Goal: Task Accomplishment & Management: Manage account settings

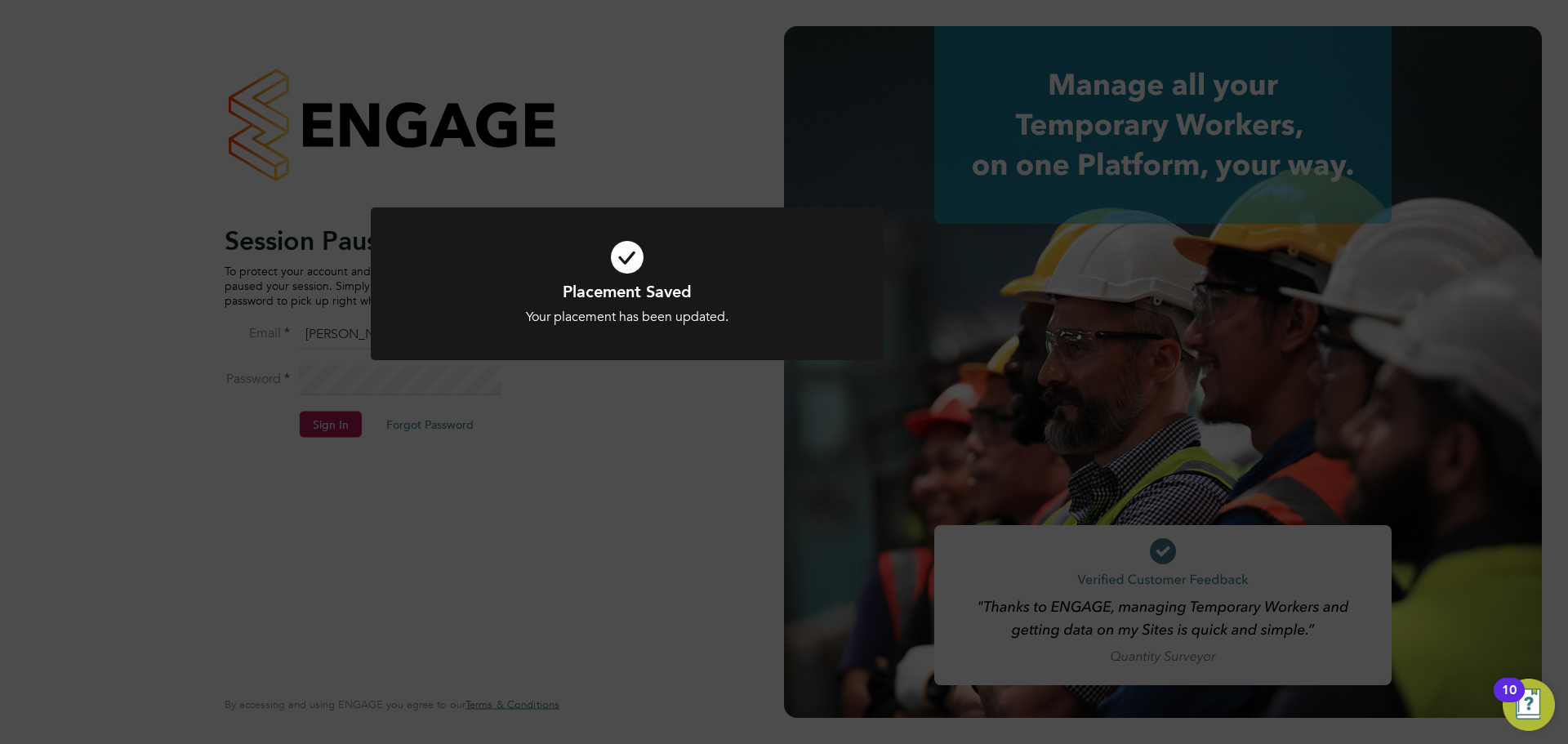
click at [830, 446] on div "Placement Saved Your placement has been updated. Cancel Okay" at bounding box center [784, 372] width 1568 height 744
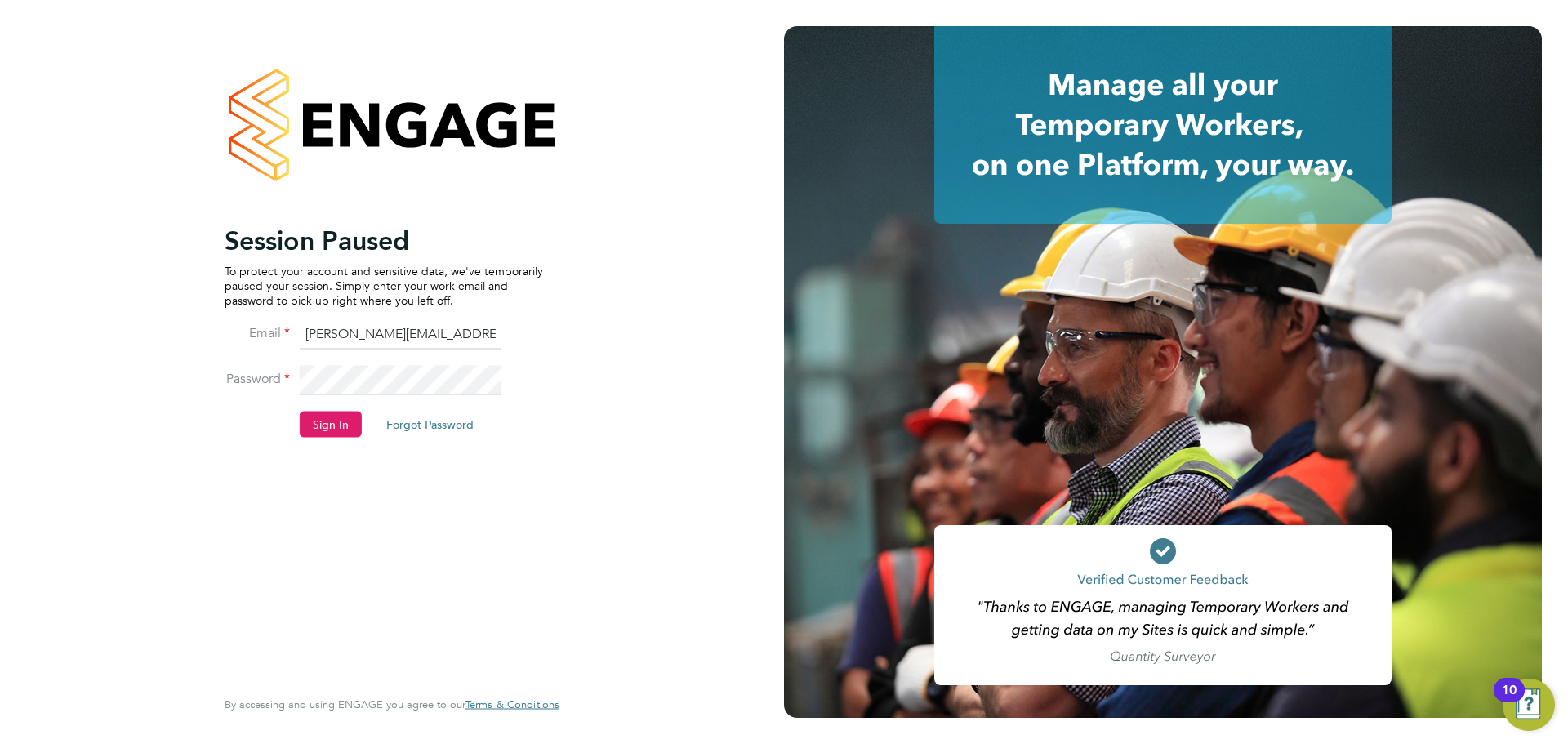
click at [332, 427] on button "Sign In" at bounding box center [331, 423] width 62 height 26
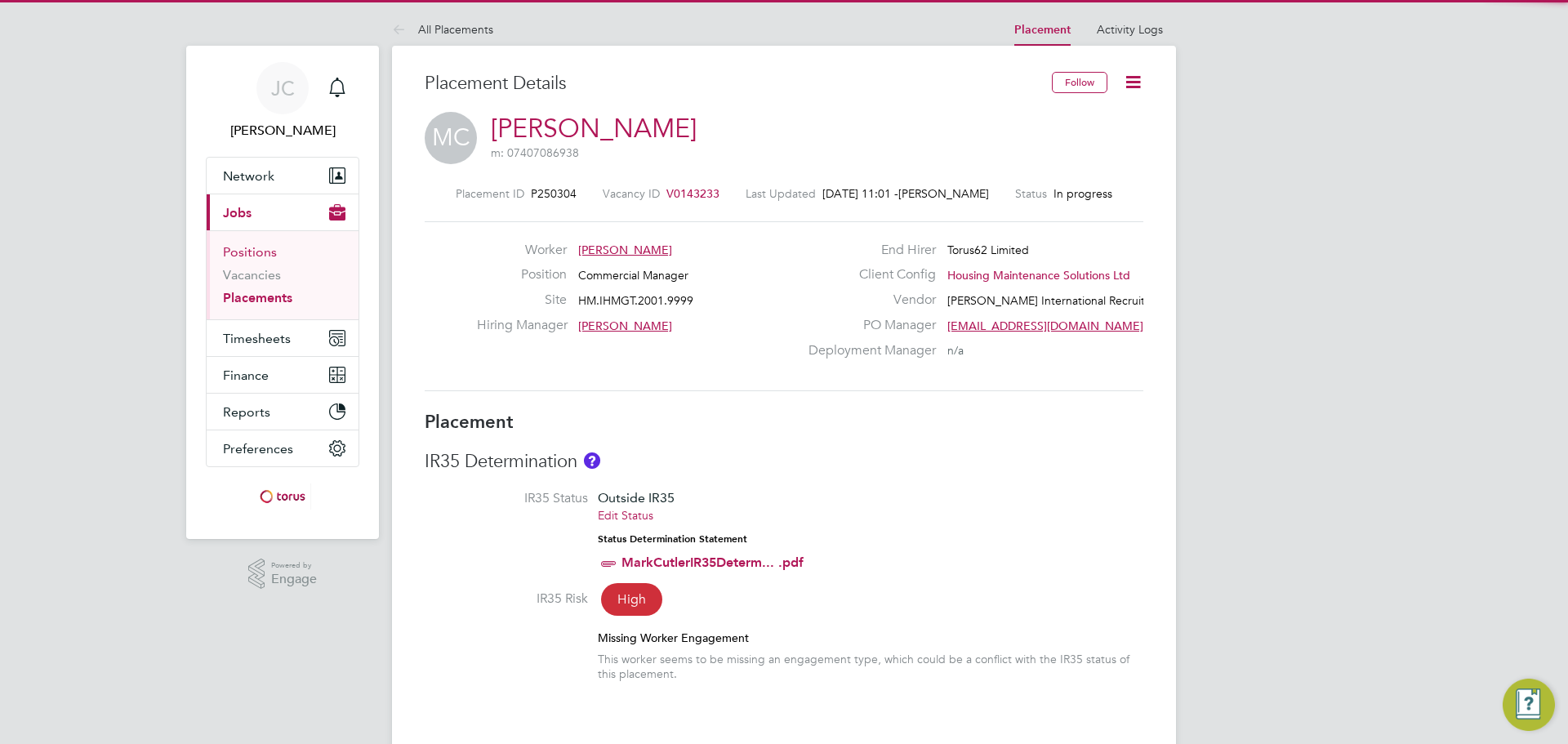
click at [262, 250] on link "Positions" at bounding box center [250, 252] width 53 height 16
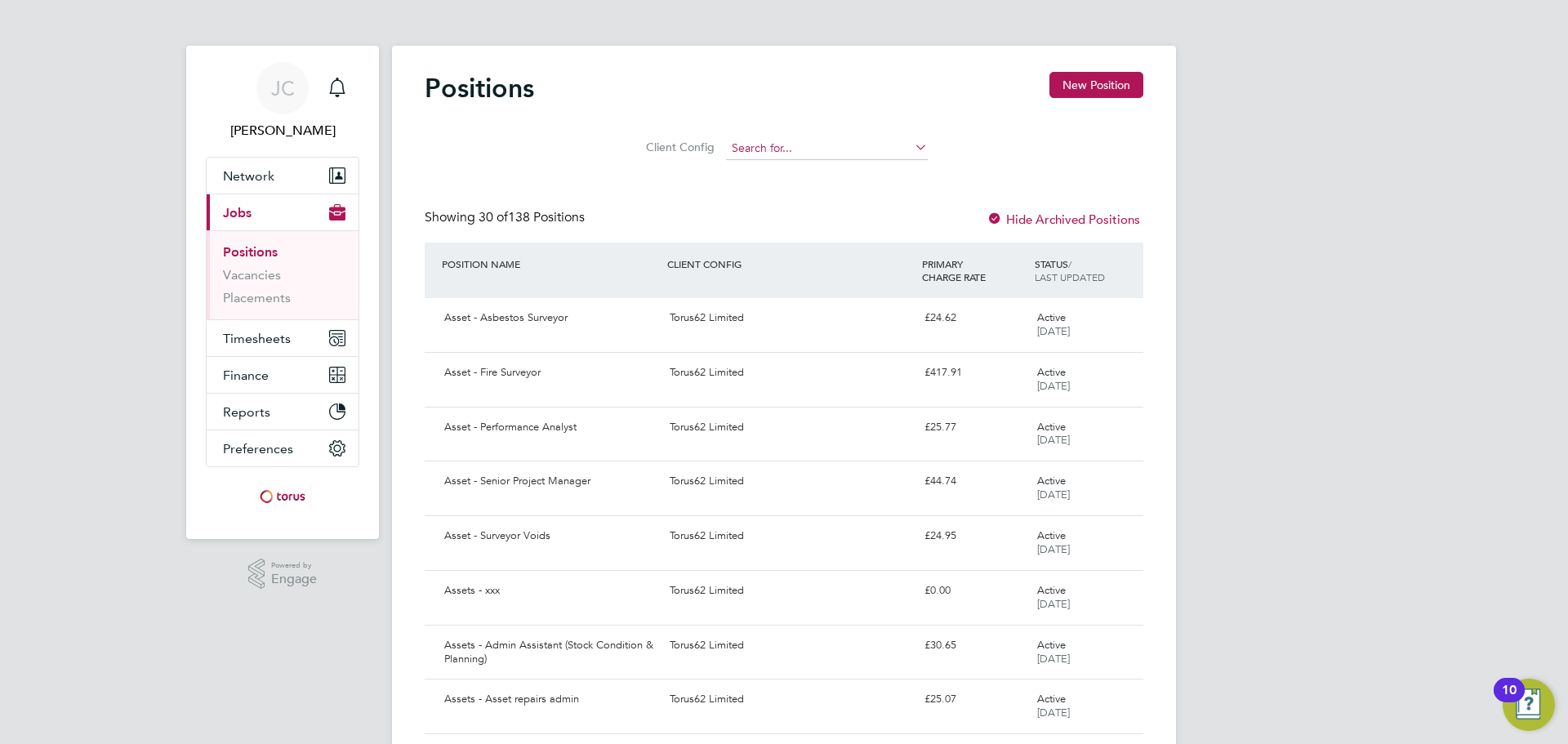
click at [832, 150] on input at bounding box center [826, 148] width 201 height 23
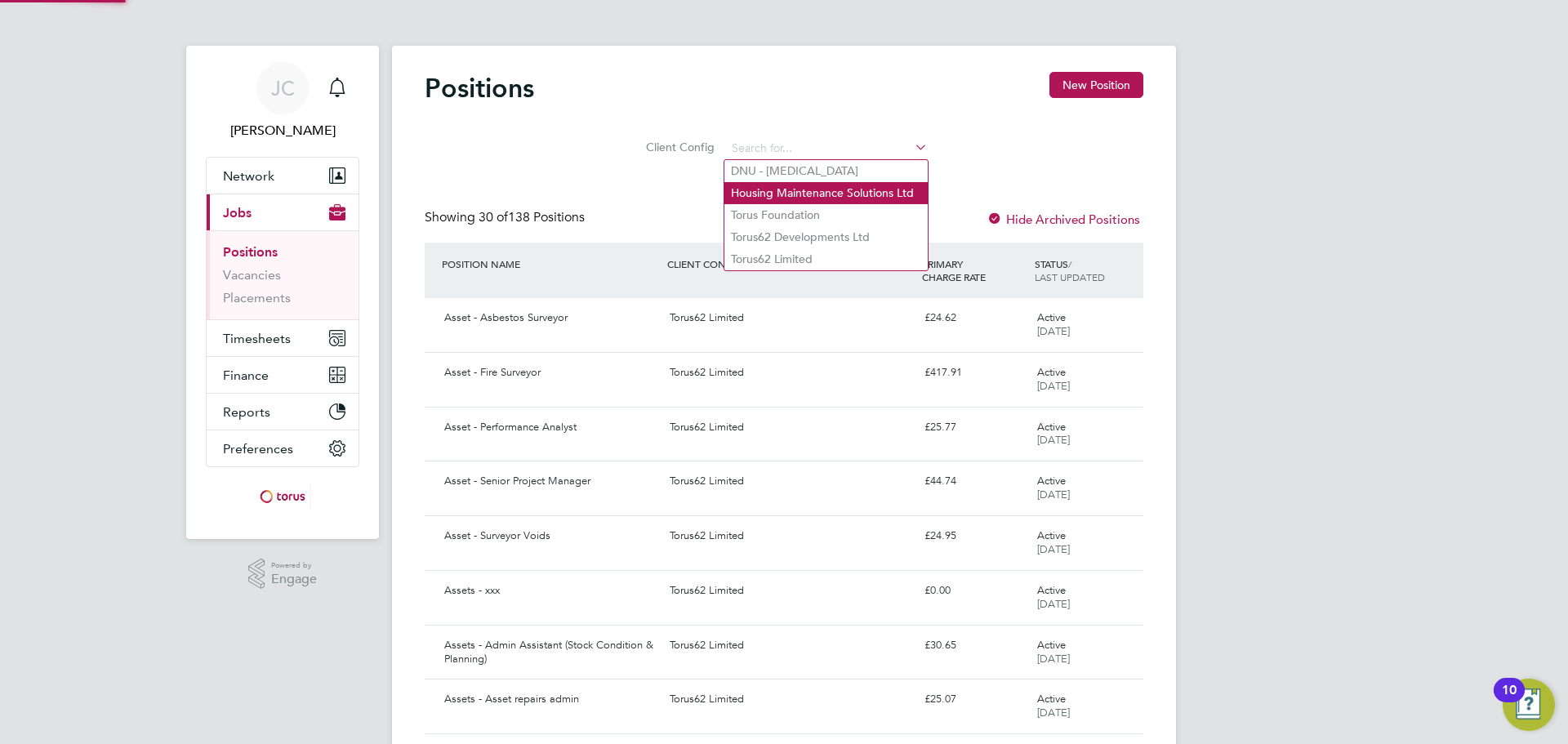
click at [808, 191] on li "Housing Maintenance Solutions Ltd" at bounding box center [825, 193] width 203 height 22
type input "Housing Maintenance Solutions Ltd"
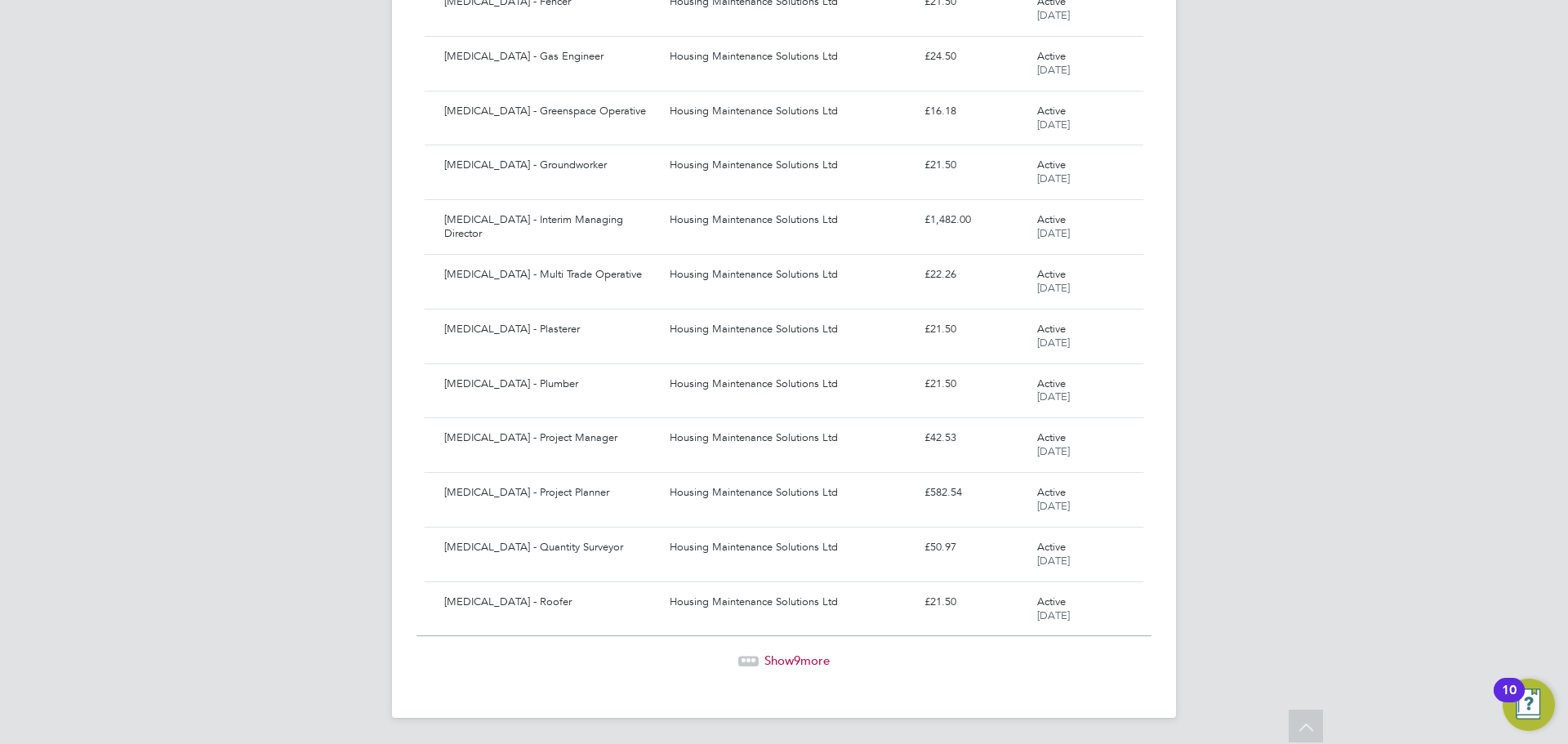
click at [841, 655] on div "Show 9 more" at bounding box center [783, 661] width 735 height 17
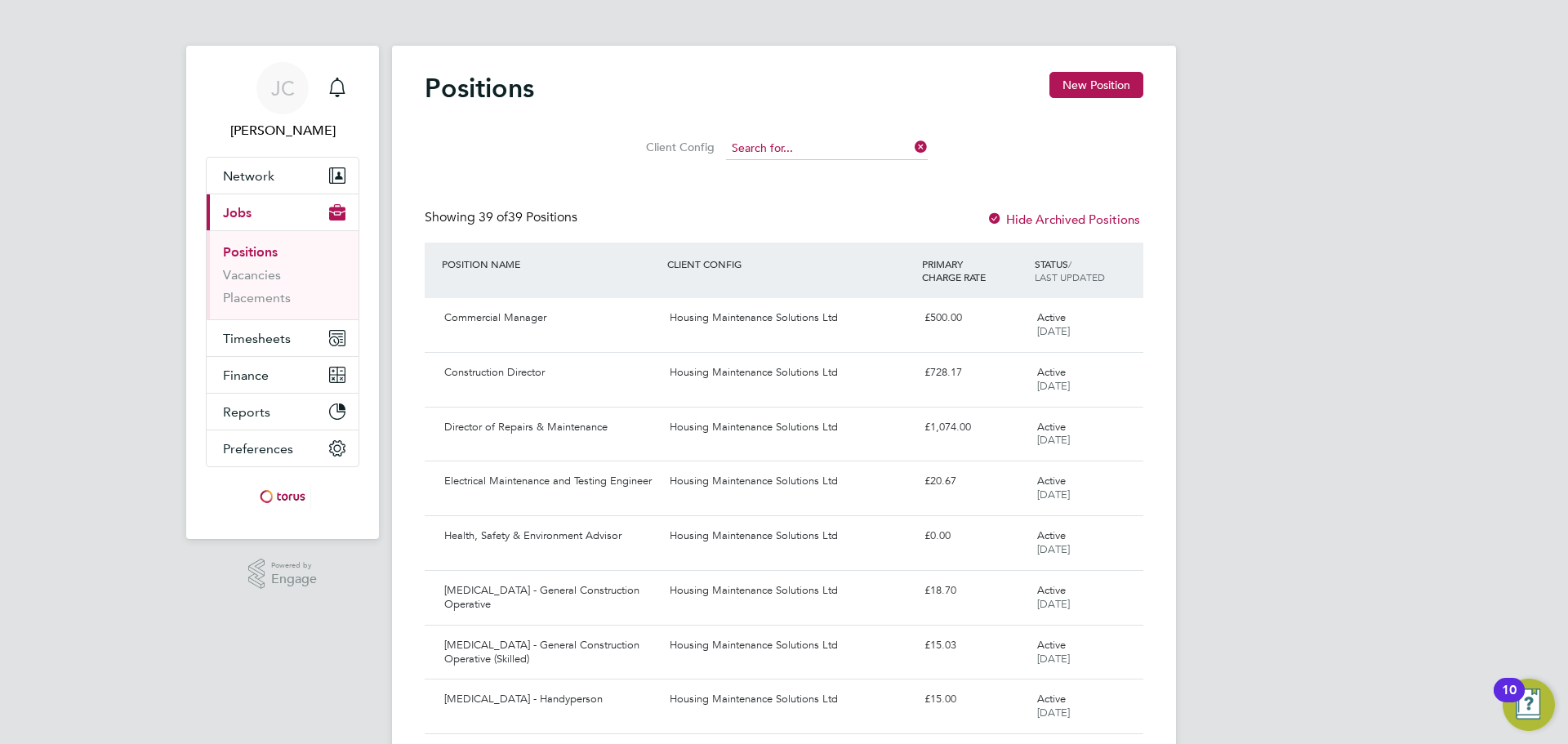
click at [824, 155] on input at bounding box center [826, 148] width 201 height 23
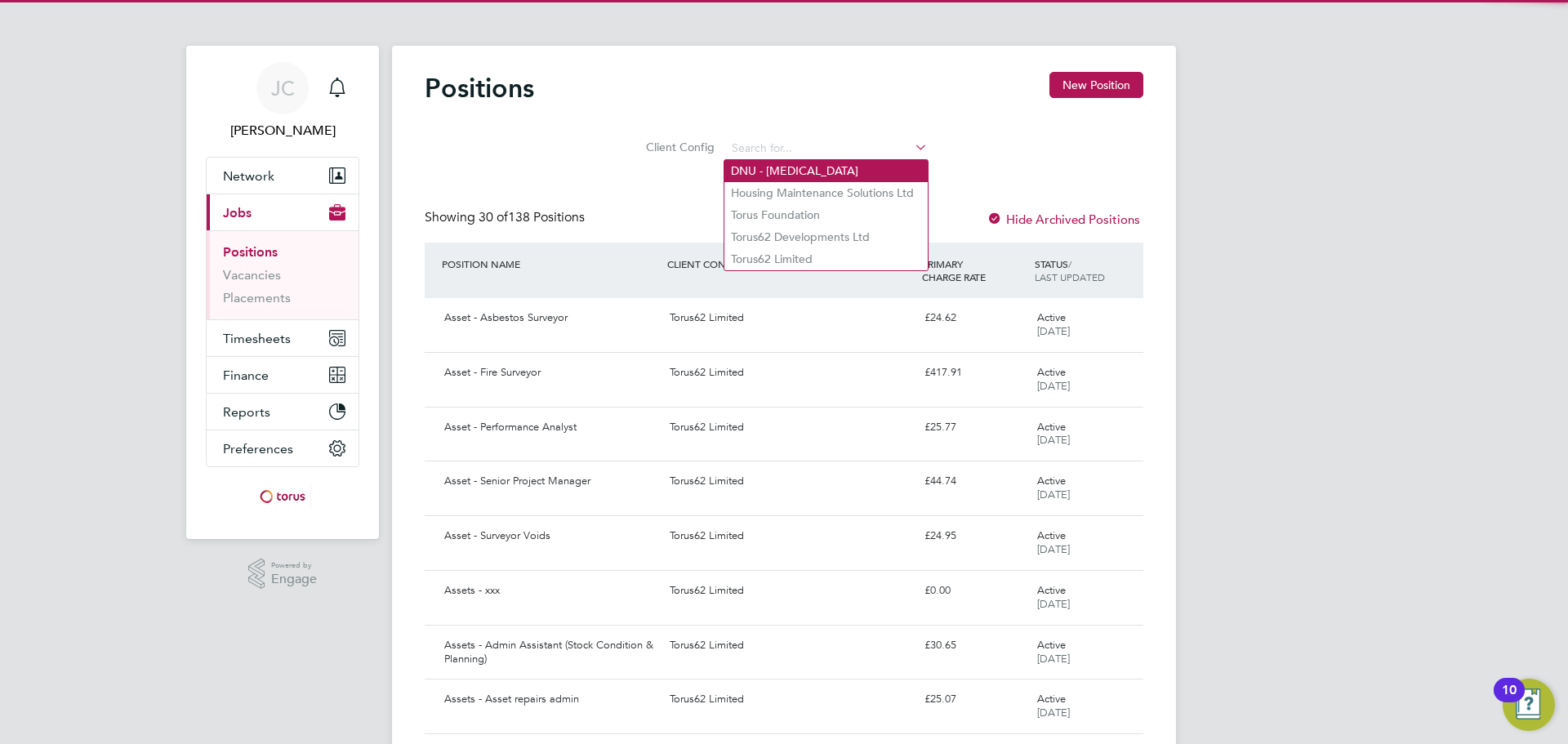
click at [817, 175] on li "DNU - HMS" at bounding box center [825, 171] width 203 height 22
type input "DNU - HMS"
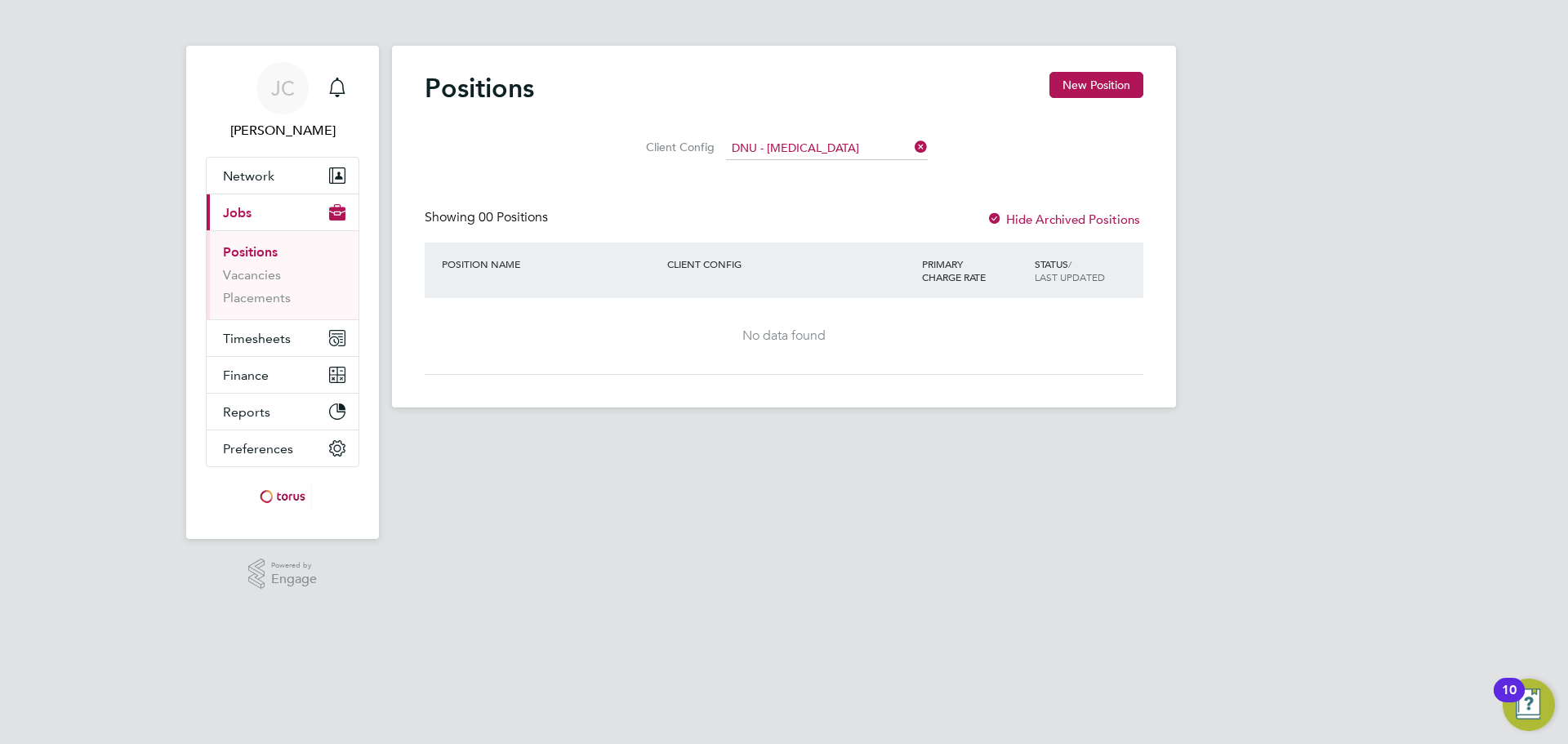
click at [856, 136] on li "Client Config DNU - HMS" at bounding box center [784, 148] width 328 height 39
click at [844, 149] on input at bounding box center [826, 148] width 201 height 23
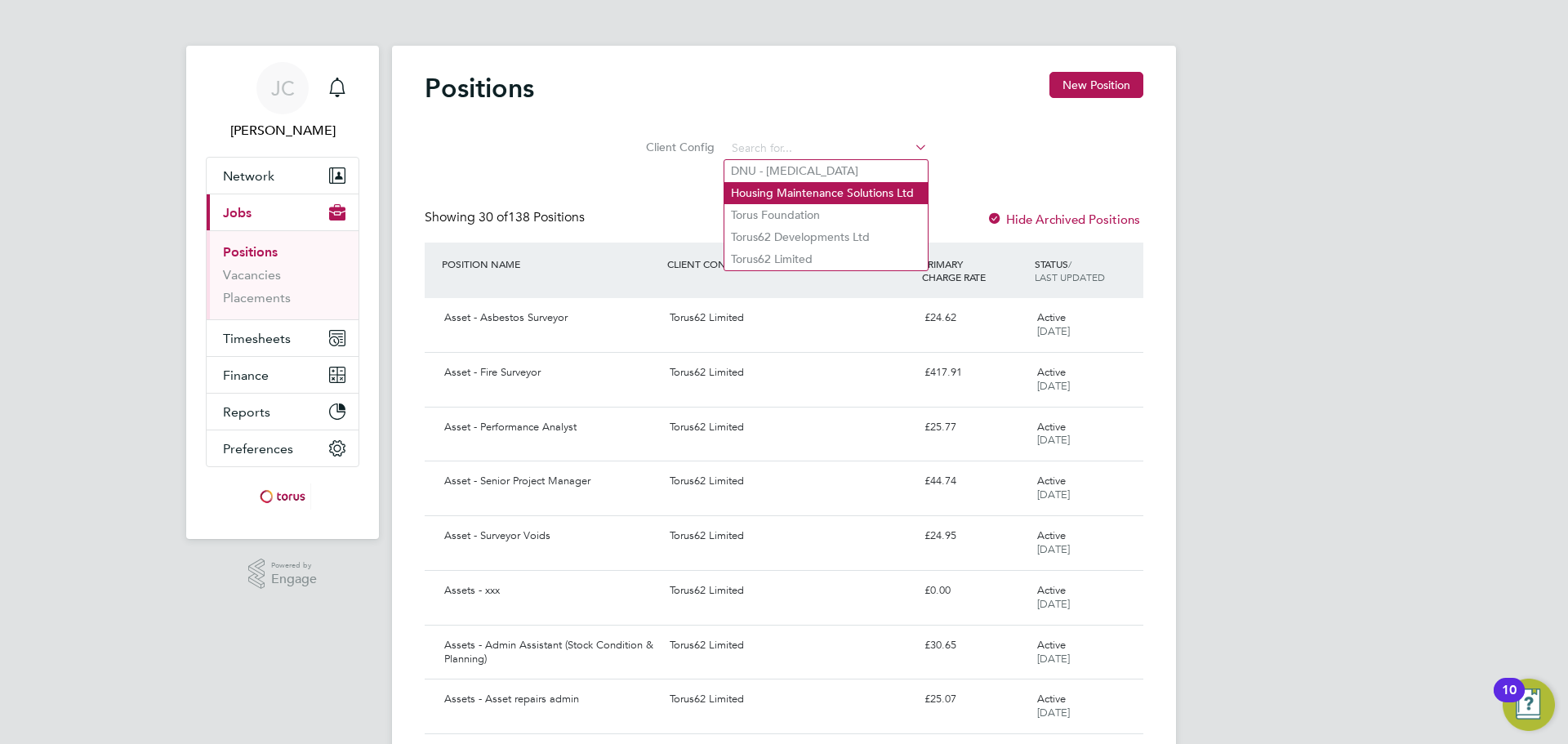
click at [822, 194] on li "Housing Maintenance Solutions Ltd" at bounding box center [825, 193] width 203 height 22
type input "Housing Maintenance Solutions Ltd"
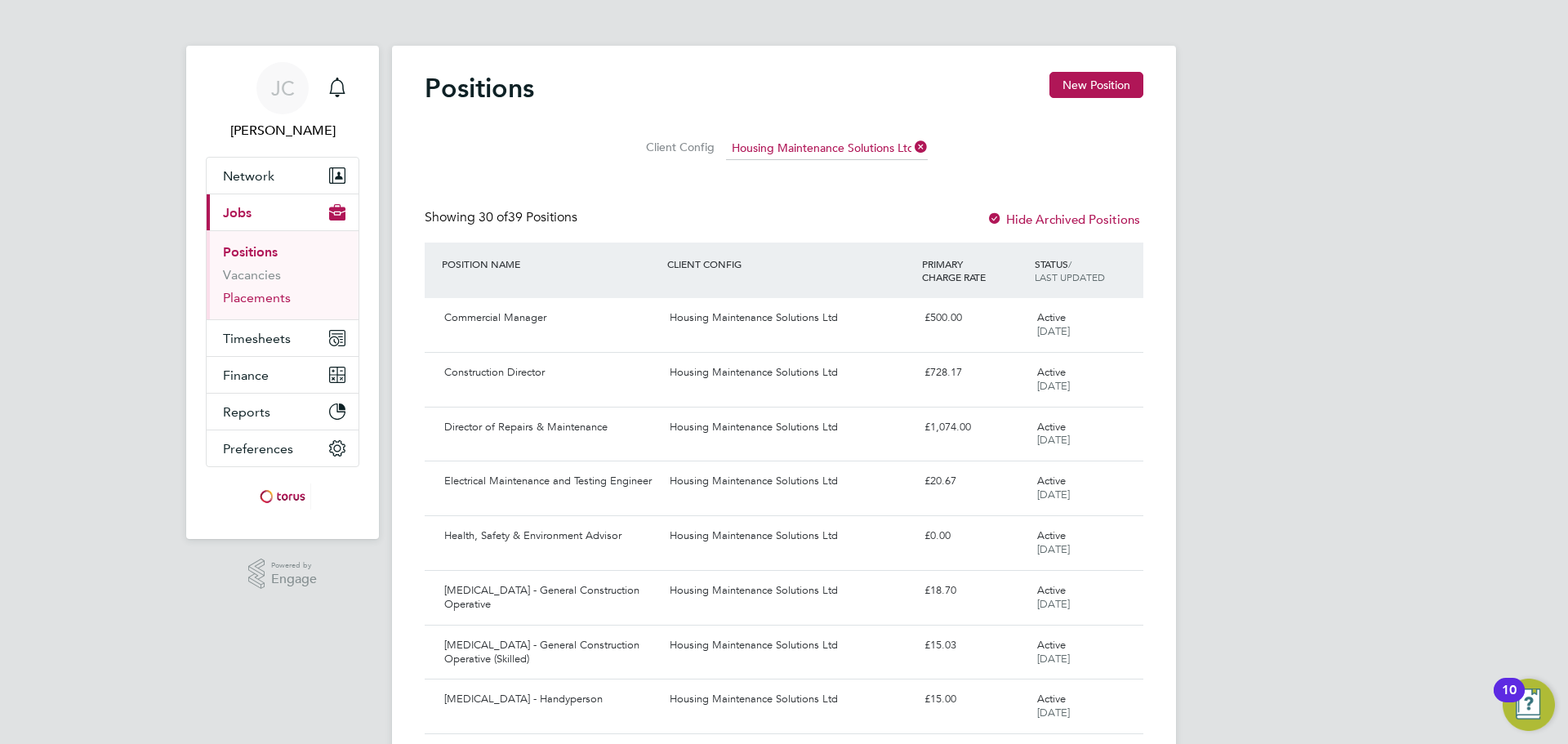
click at [269, 292] on link "Placements" at bounding box center [257, 298] width 68 height 16
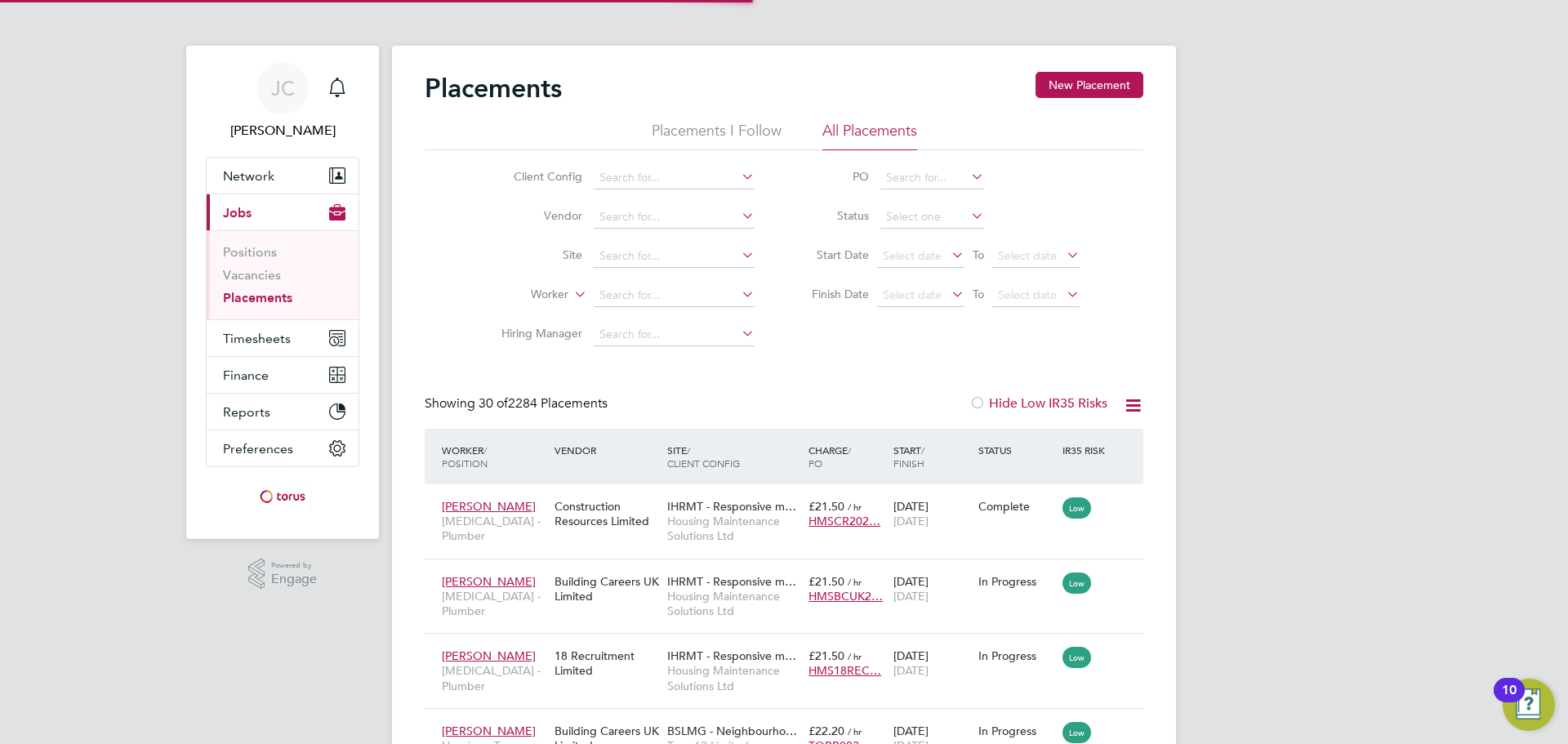
scroll to position [61, 142]
click at [695, 291] on input at bounding box center [674, 295] width 160 height 23
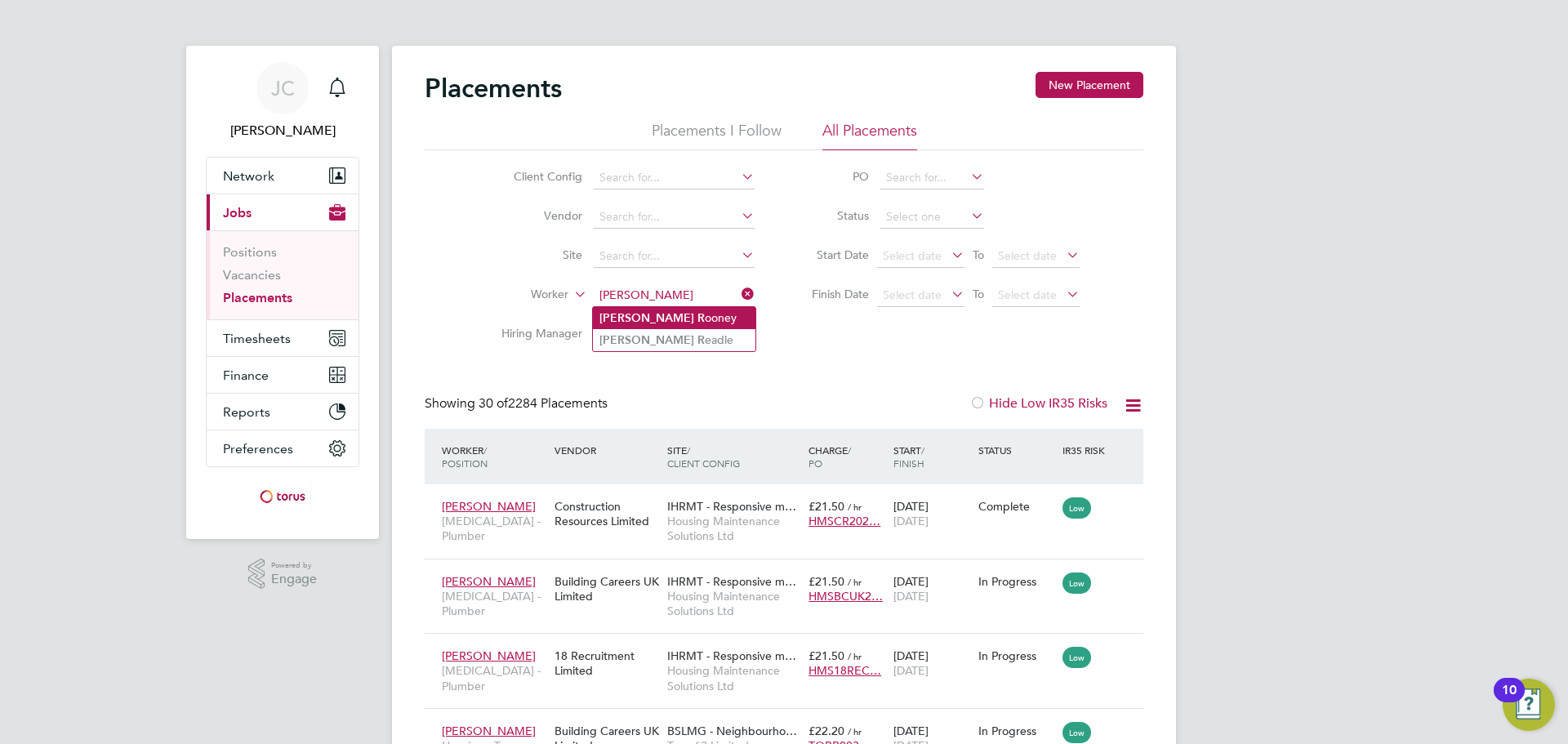
click at [695, 315] on li "Liam R ooney" at bounding box center [674, 318] width 162 height 22
type input "Liam Rooney"
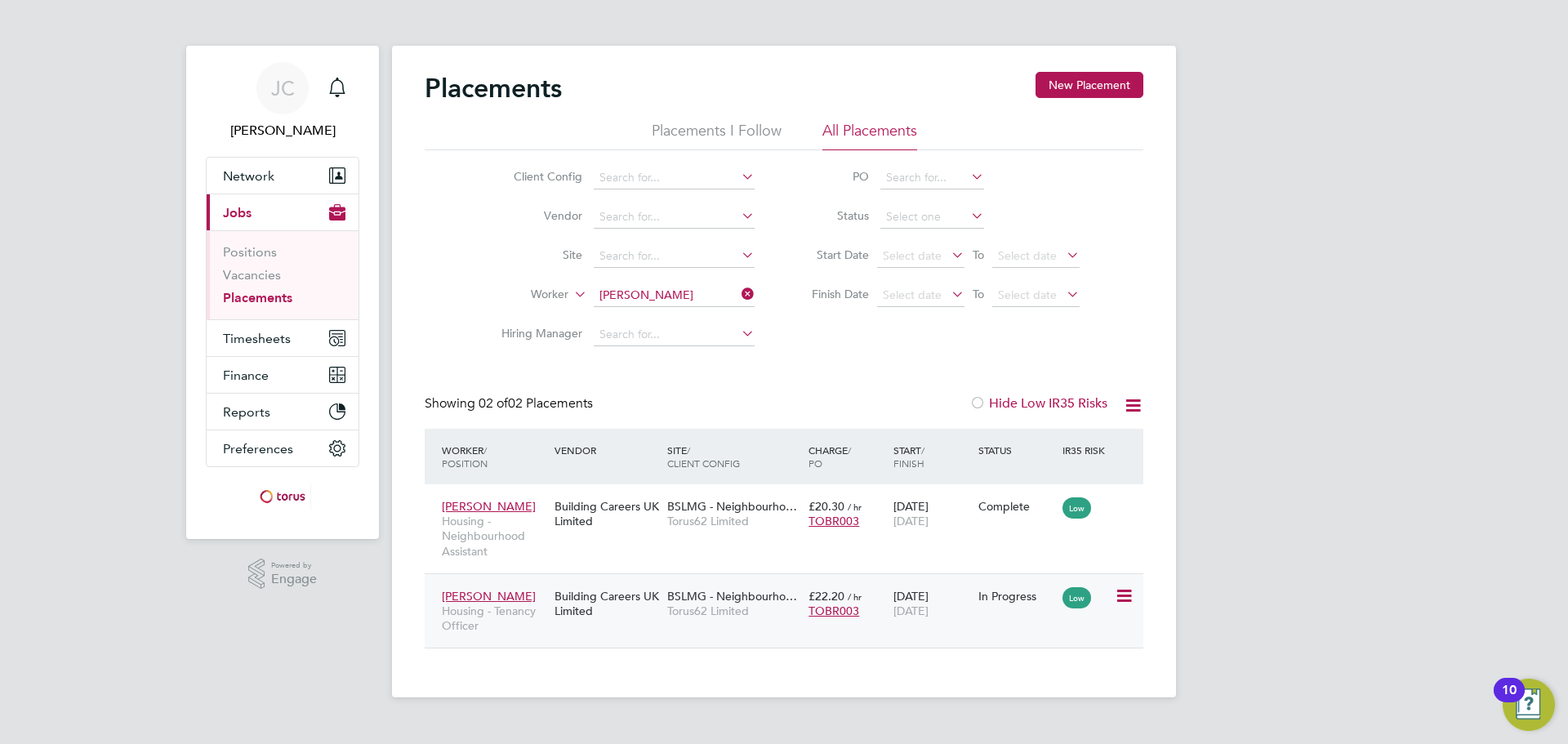
click at [1011, 613] on div "Liam Rooney Housing - Tenancy Officer Building Careers UK Limited BSLMG - Neigh…" at bounding box center [784, 611] width 719 height 75
drag, startPoint x: 573, startPoint y: 652, endPoint x: 346, endPoint y: 675, distance: 228.2
click at [346, 675] on div "JC Jenny Creaby Notifications Applications: Network Team Members Businesses Sit…" at bounding box center [784, 361] width 1568 height 723
click at [928, 601] on div "21 Jul 2025 30 Sep 2025" at bounding box center [932, 604] width 85 height 46
click at [738, 288] on icon at bounding box center [738, 293] width 0 height 23
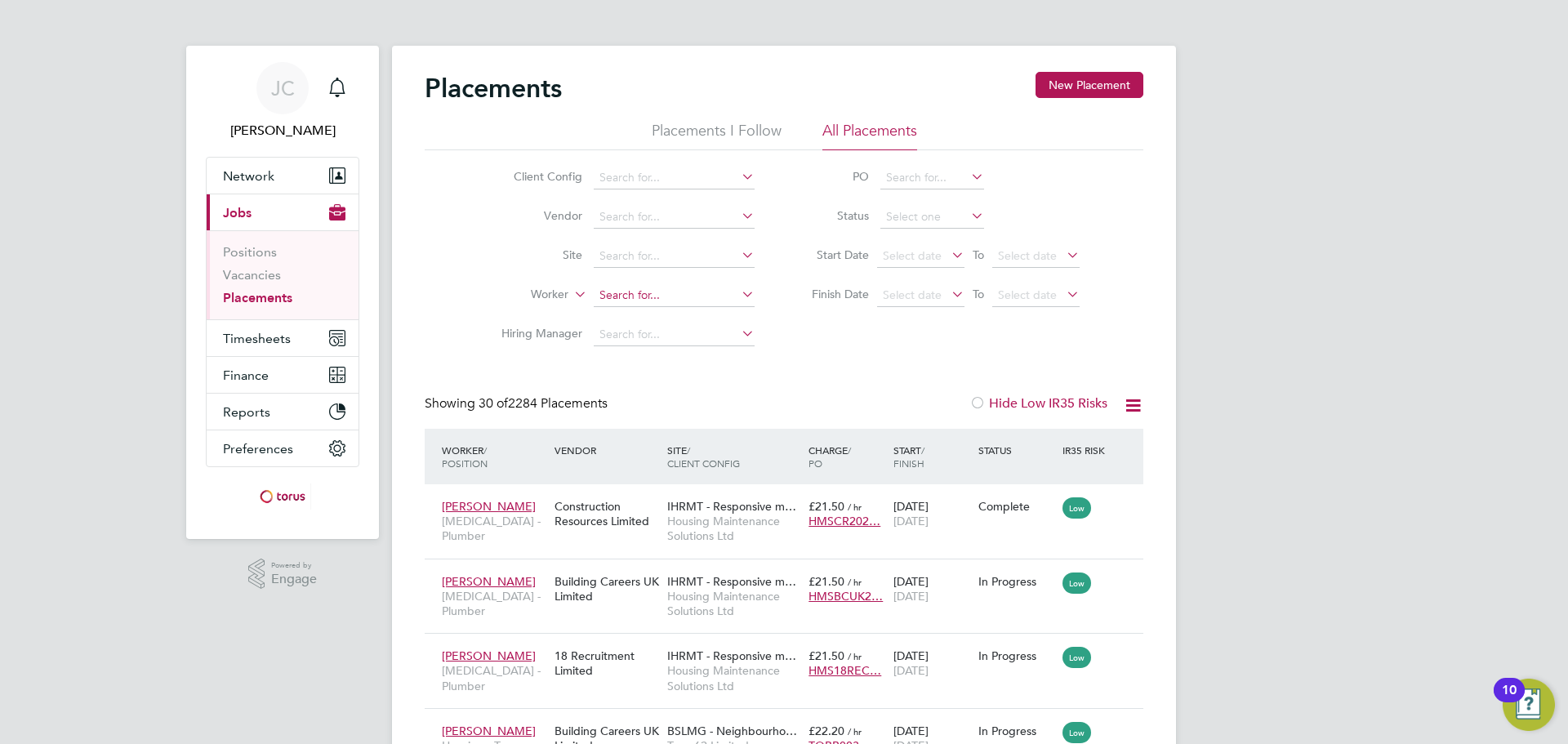
click at [664, 292] on input at bounding box center [674, 295] width 160 height 23
type input "liam roo"
click at [637, 261] on input at bounding box center [674, 256] width 160 height 23
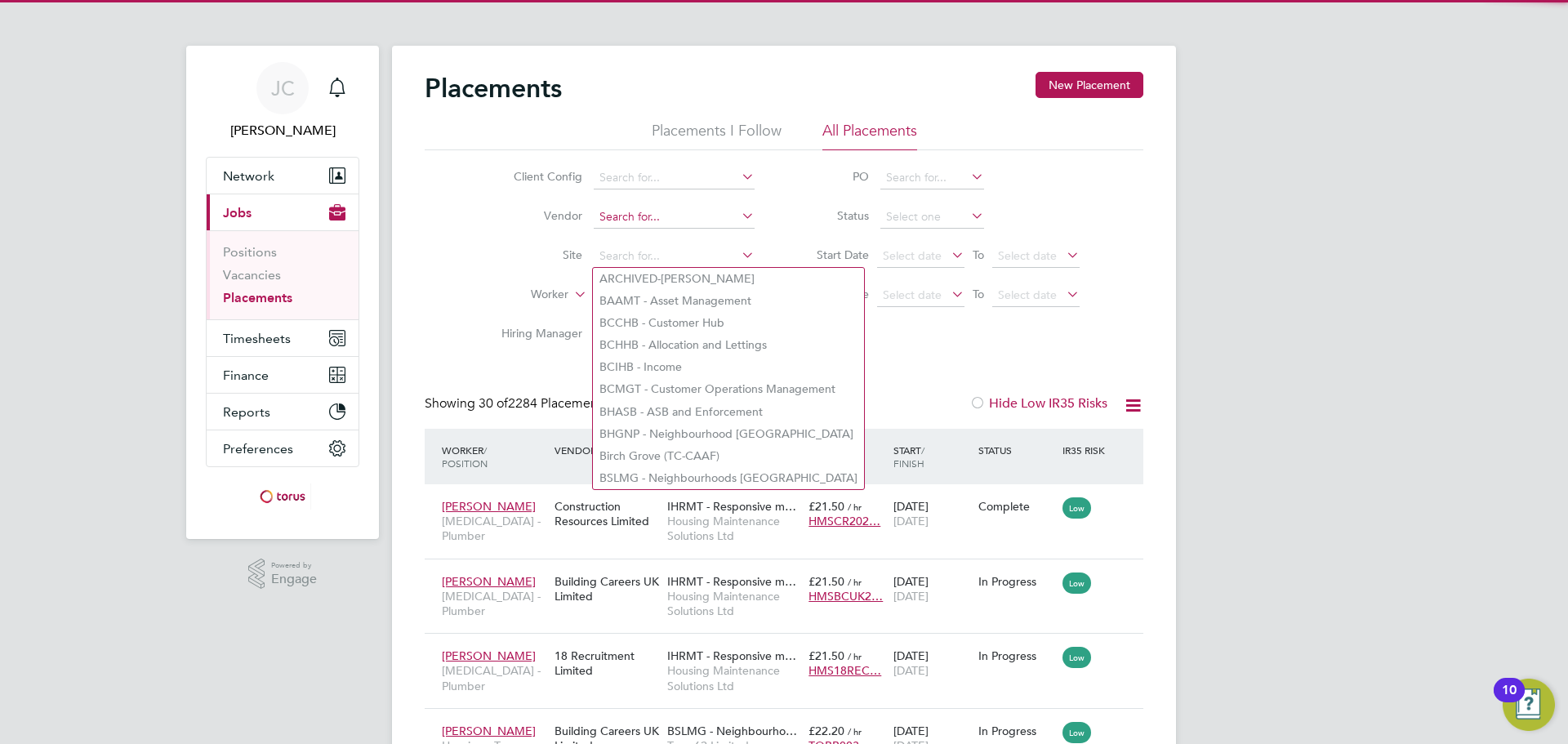
click at [644, 223] on input at bounding box center [674, 217] width 160 height 23
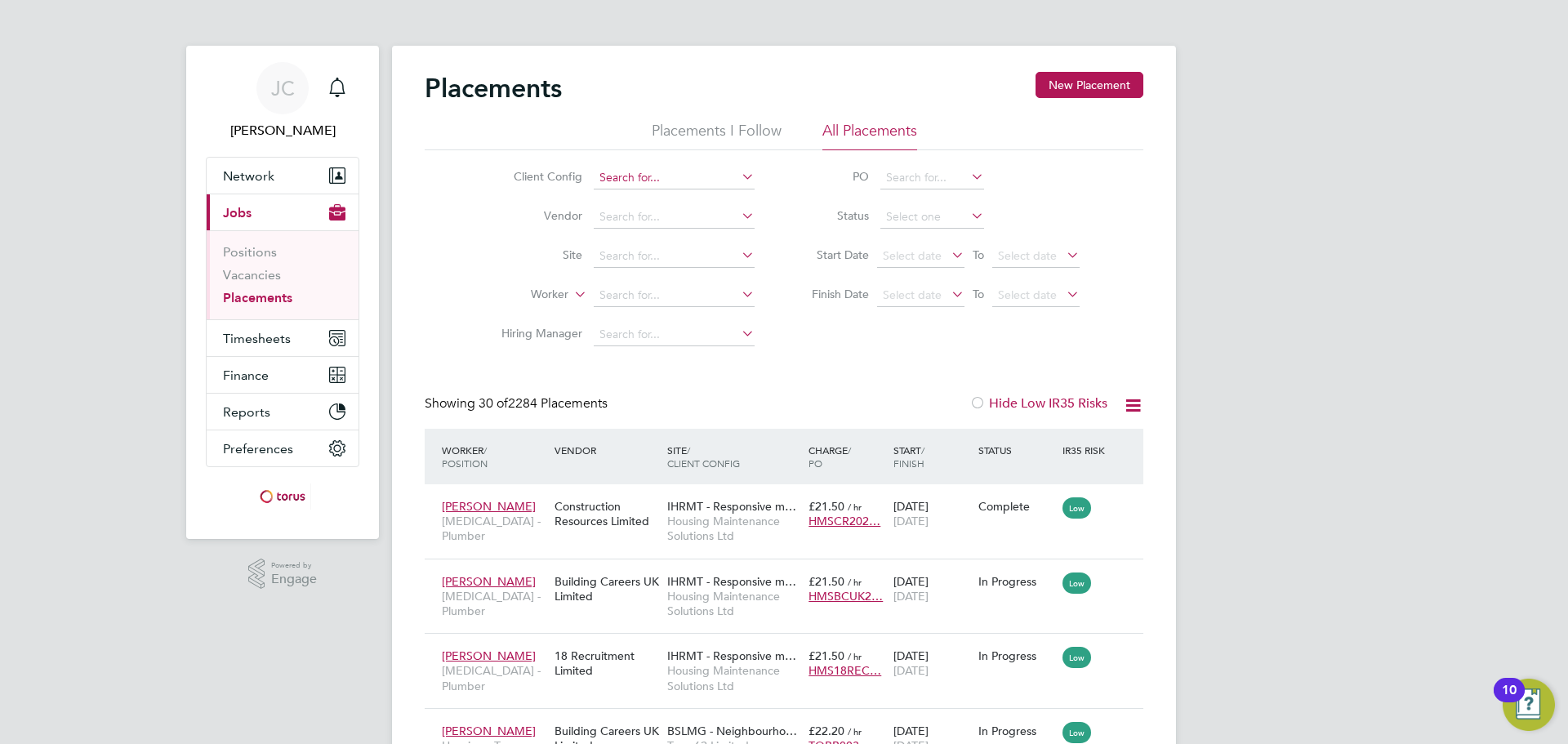
click at [636, 183] on input at bounding box center [674, 177] width 160 height 23
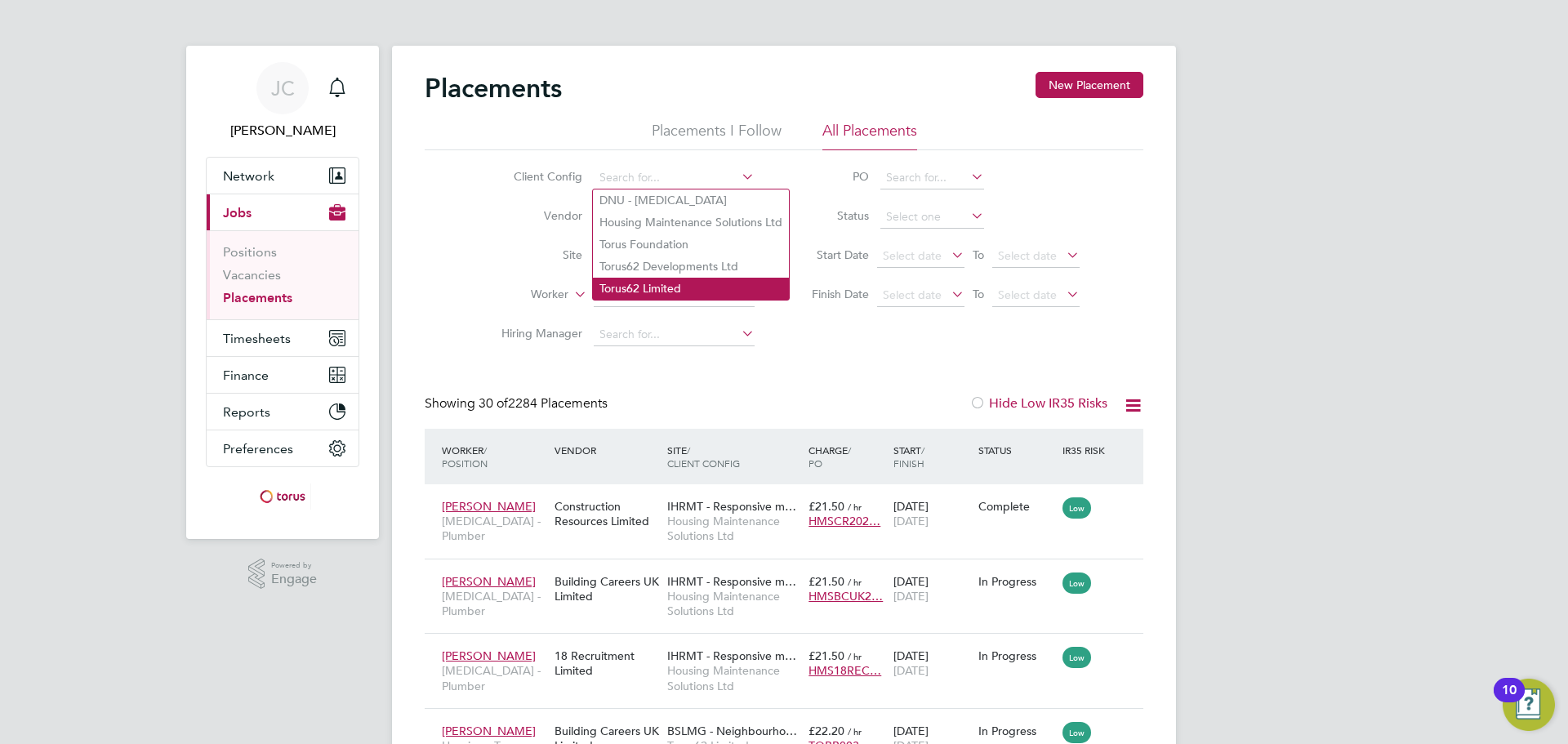
click at [668, 283] on li "Torus62 Limited" at bounding box center [690, 288] width 196 height 22
type input "Torus62 Limited"
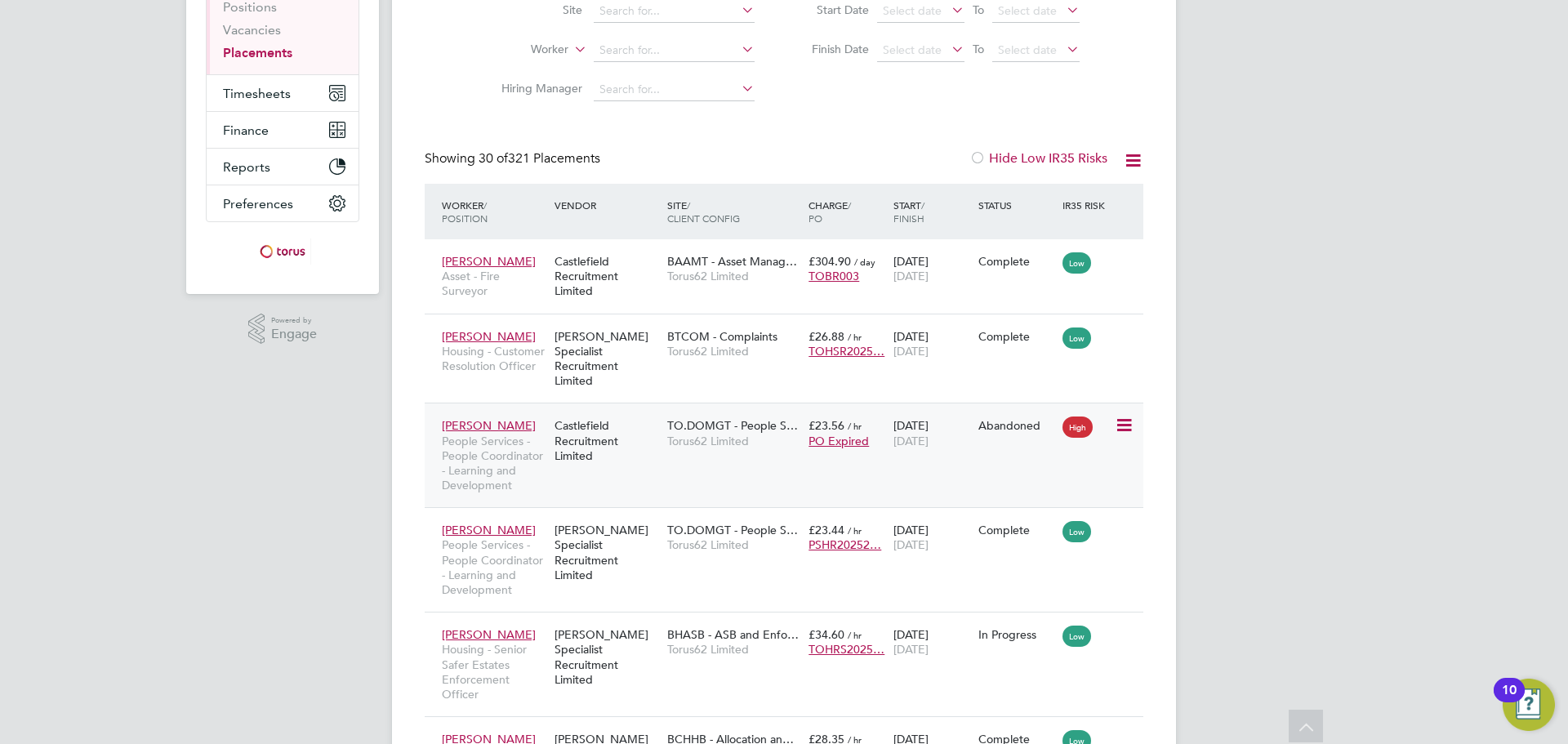
click at [1123, 415] on icon at bounding box center [1123, 425] width 17 height 19
click at [929, 434] on span "31 Mar 2025" at bounding box center [911, 441] width 35 height 15
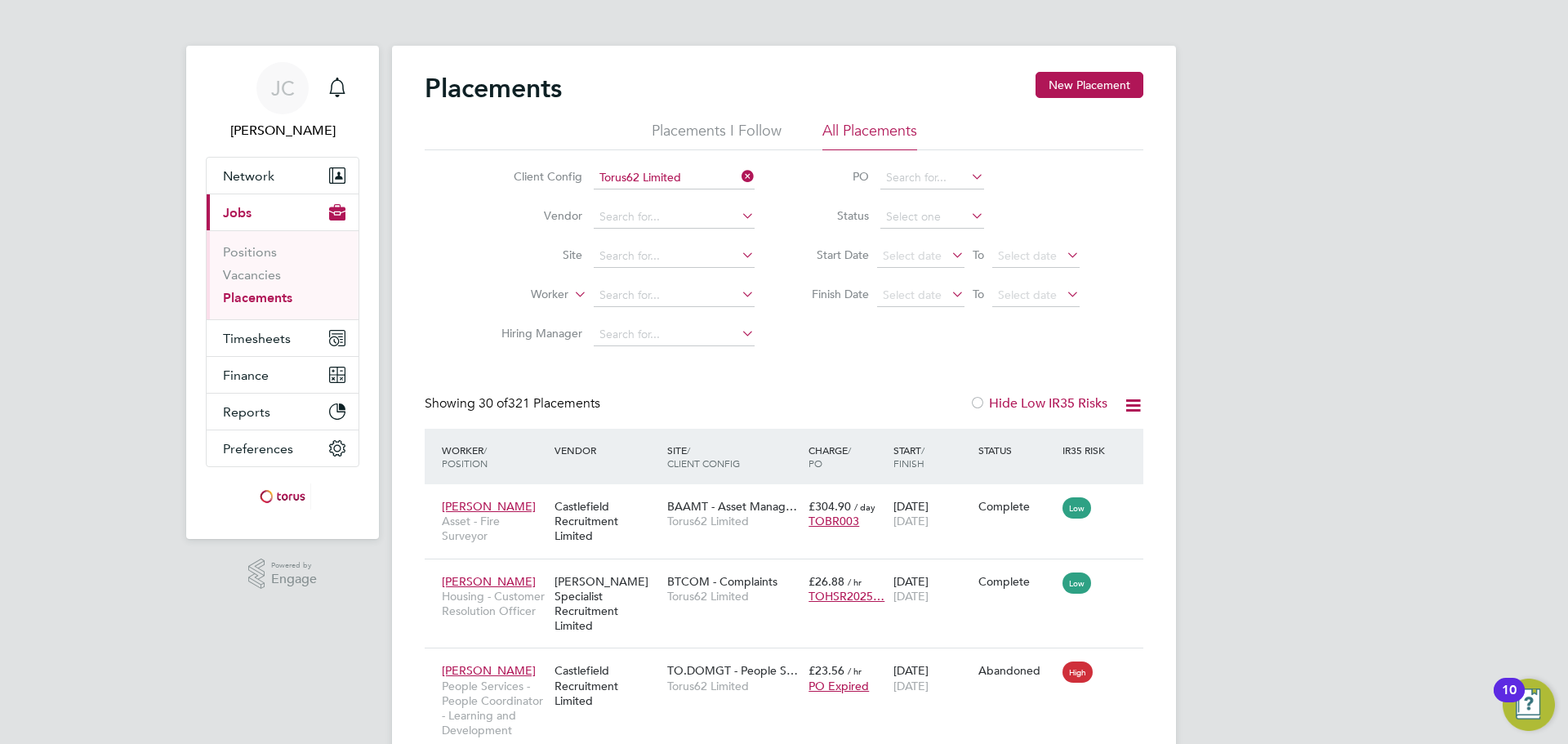
click at [973, 232] on li "Status" at bounding box center [937, 217] width 325 height 39
click at [968, 216] on icon at bounding box center [968, 215] width 0 height 23
click at [942, 217] on input at bounding box center [932, 217] width 104 height 23
click at [927, 301] on li "In Progress" at bounding box center [932, 303] width 105 height 21
type input "In Progress"
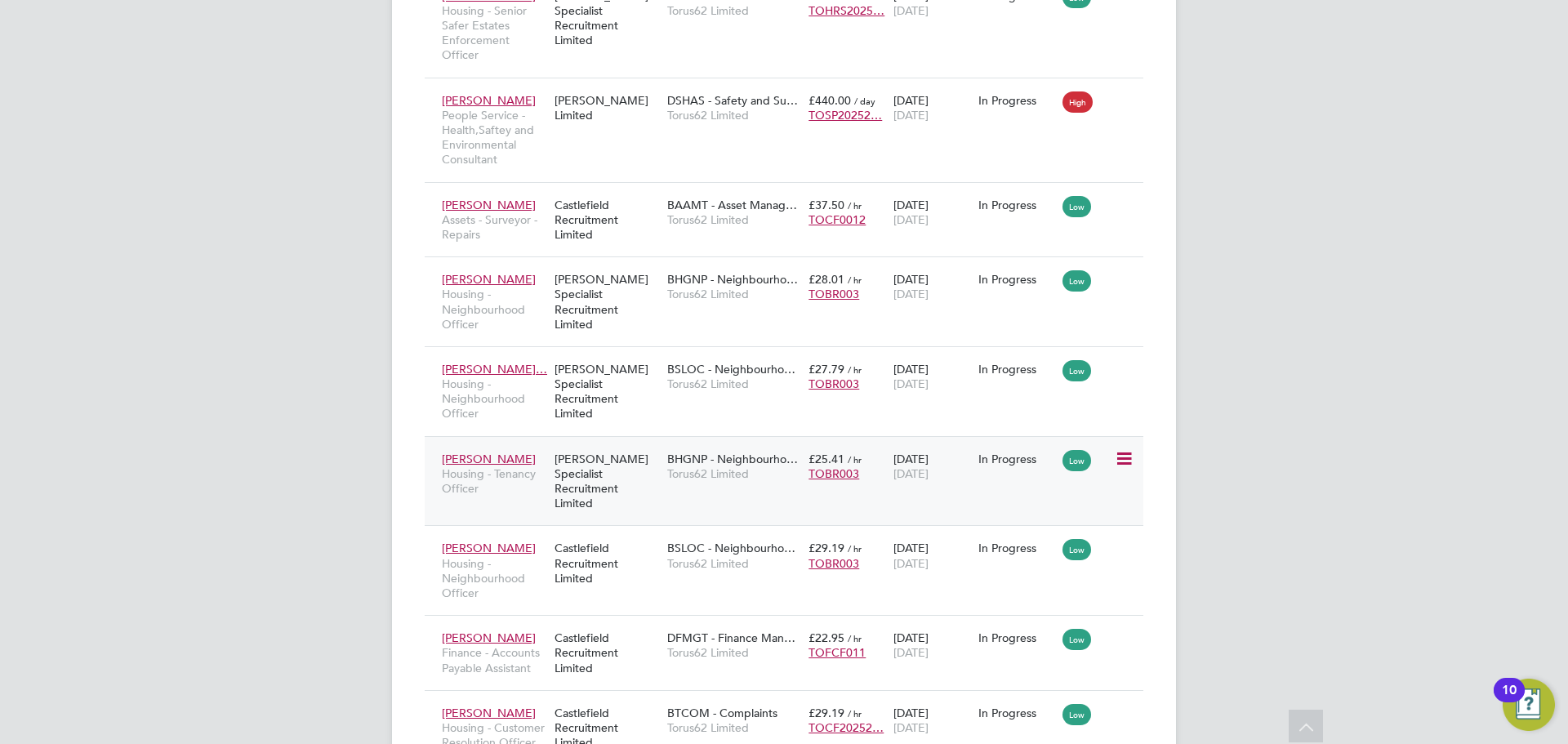
click at [1111, 482] on div "Britney Baker Housing - Tenancy Officer Hays Specialist Recruitment Limited BHG…" at bounding box center [784, 481] width 719 height 89
click at [1000, 476] on div "Britney Baker Housing - Tenancy Officer Hays Specialist Recruitment Limited BHG…" at bounding box center [784, 481] width 719 height 89
click at [1116, 455] on icon at bounding box center [1123, 458] width 17 height 19
click at [889, 463] on div "01 Jul 2025 31 Oct 2025" at bounding box center [932, 466] width 85 height 46
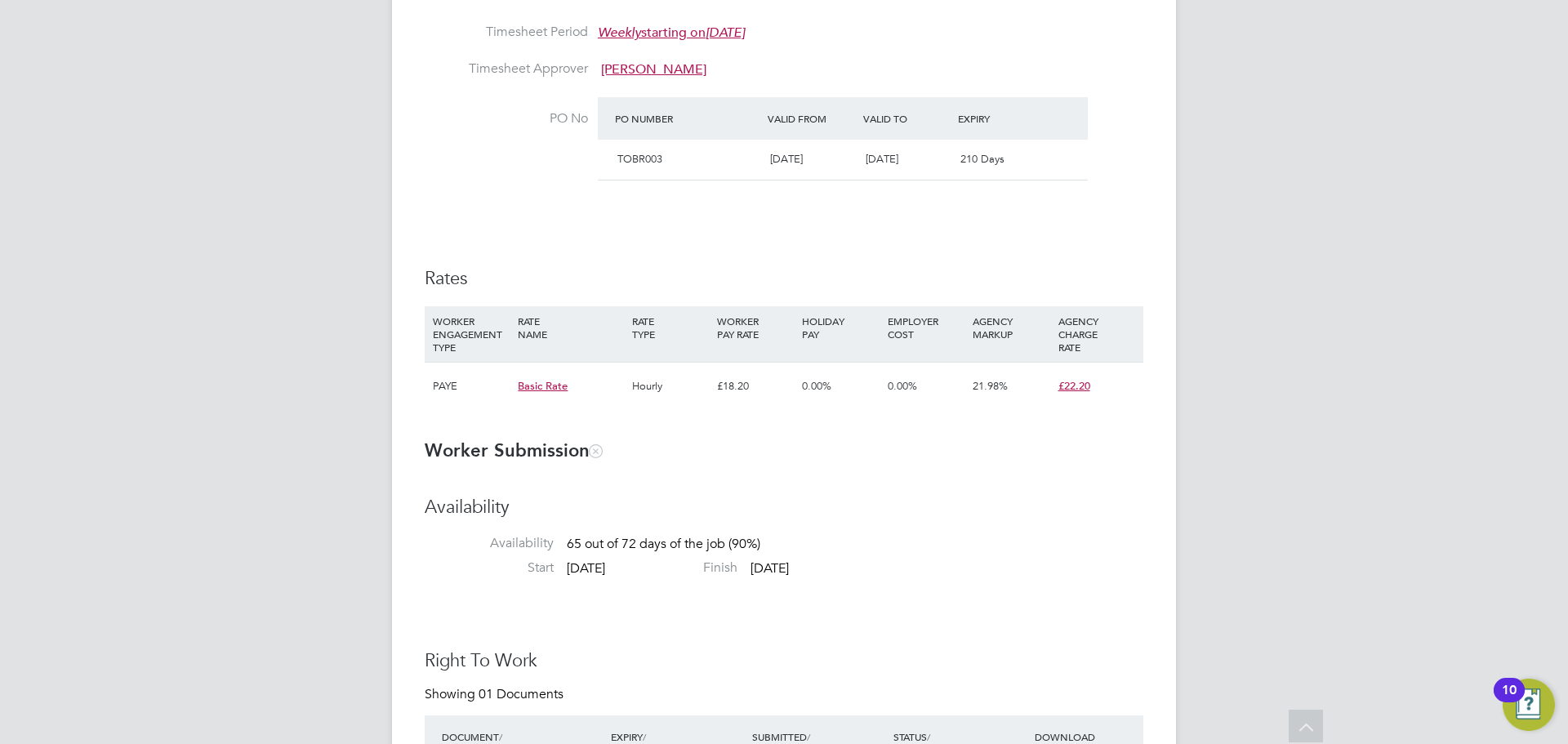
scroll to position [899, 0]
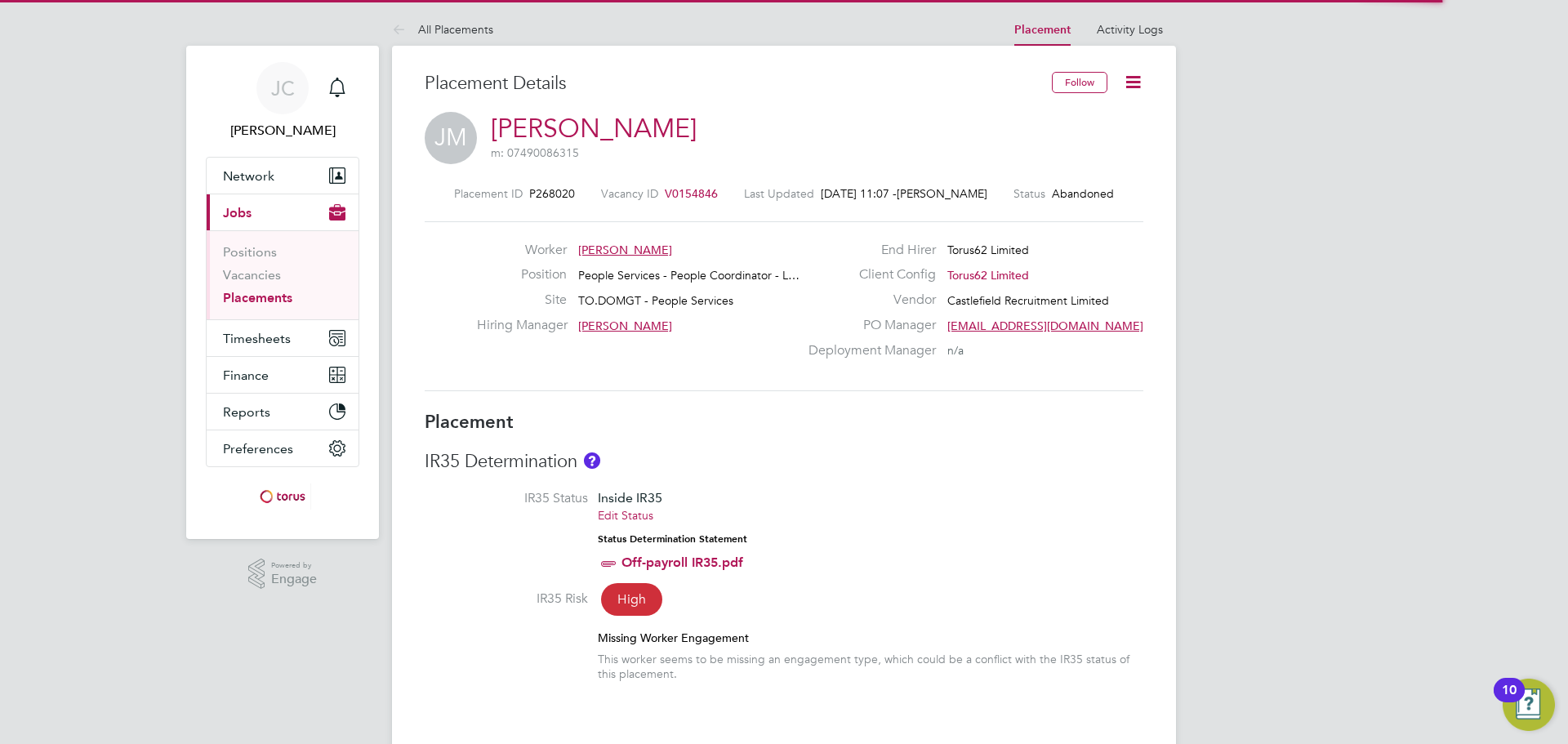
click at [1128, 77] on icon at bounding box center [1133, 82] width 20 height 20
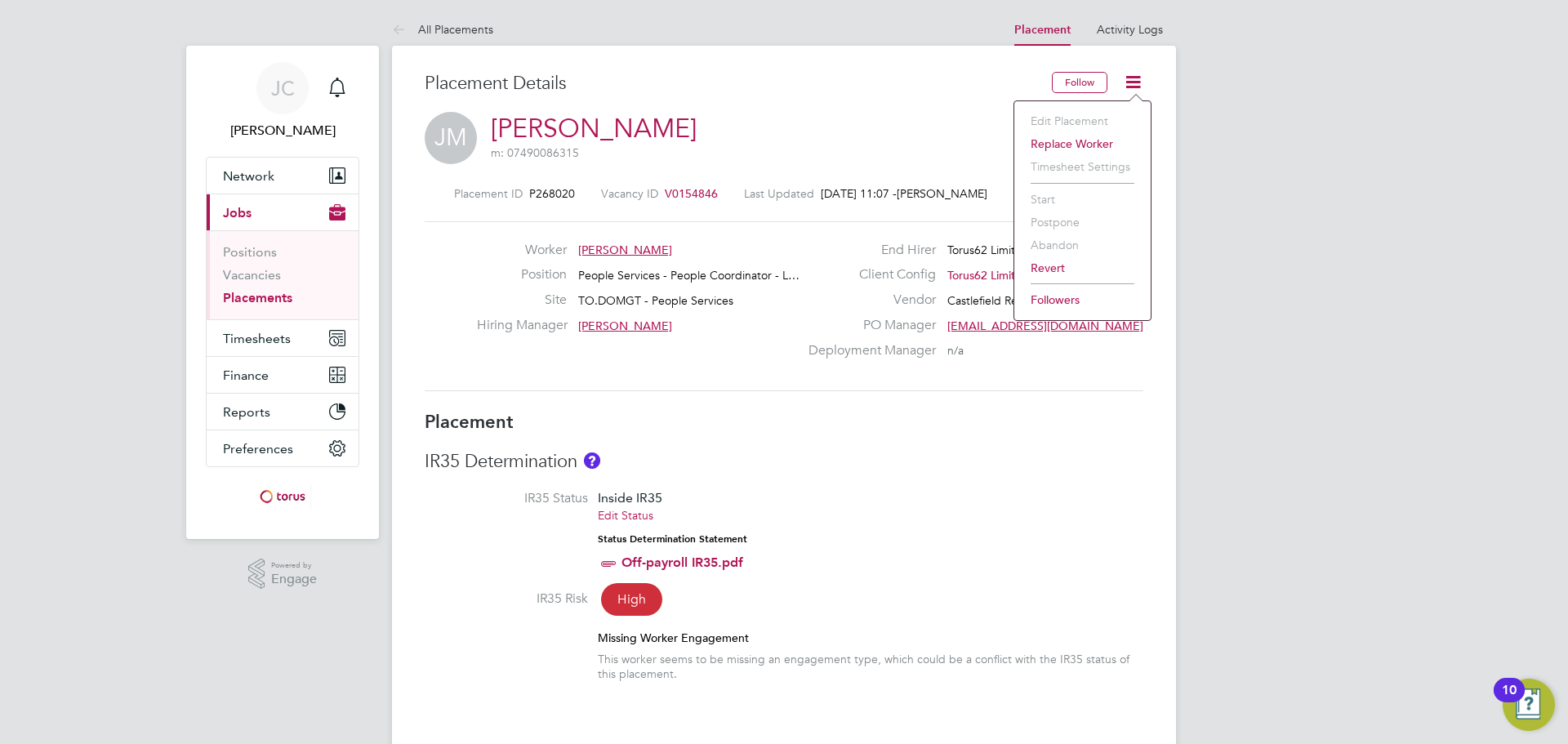
click at [1139, 81] on icon at bounding box center [1133, 82] width 20 height 20
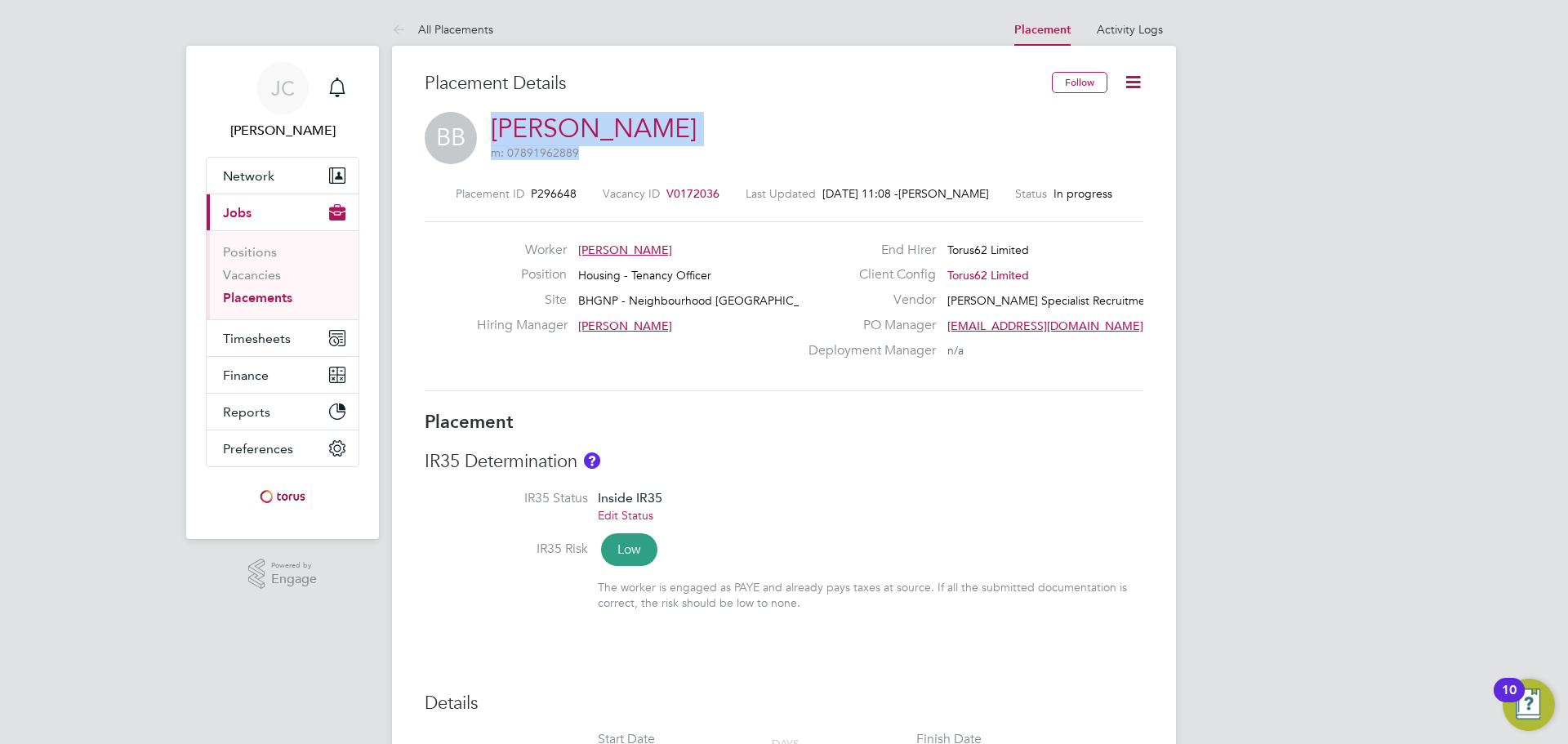
drag, startPoint x: 729, startPoint y: 136, endPoint x: 814, endPoint y: 168, distance: 90.8
click at [487, 130] on div "BB [PERSON_NAME] m: 07891962889" at bounding box center [784, 140] width 719 height 55
click at [804, 168] on div "Placement ID P296648 Vacancy ID V0172036 Last Updated [DATE] 11:08 - [PERSON_NA…" at bounding box center [784, 288] width 719 height 243
drag, startPoint x: 651, startPoint y: 125, endPoint x: 495, endPoint y: 120, distance: 156.1
click at [495, 120] on div "BB [PERSON_NAME] m: 07891962889" at bounding box center [784, 140] width 719 height 55
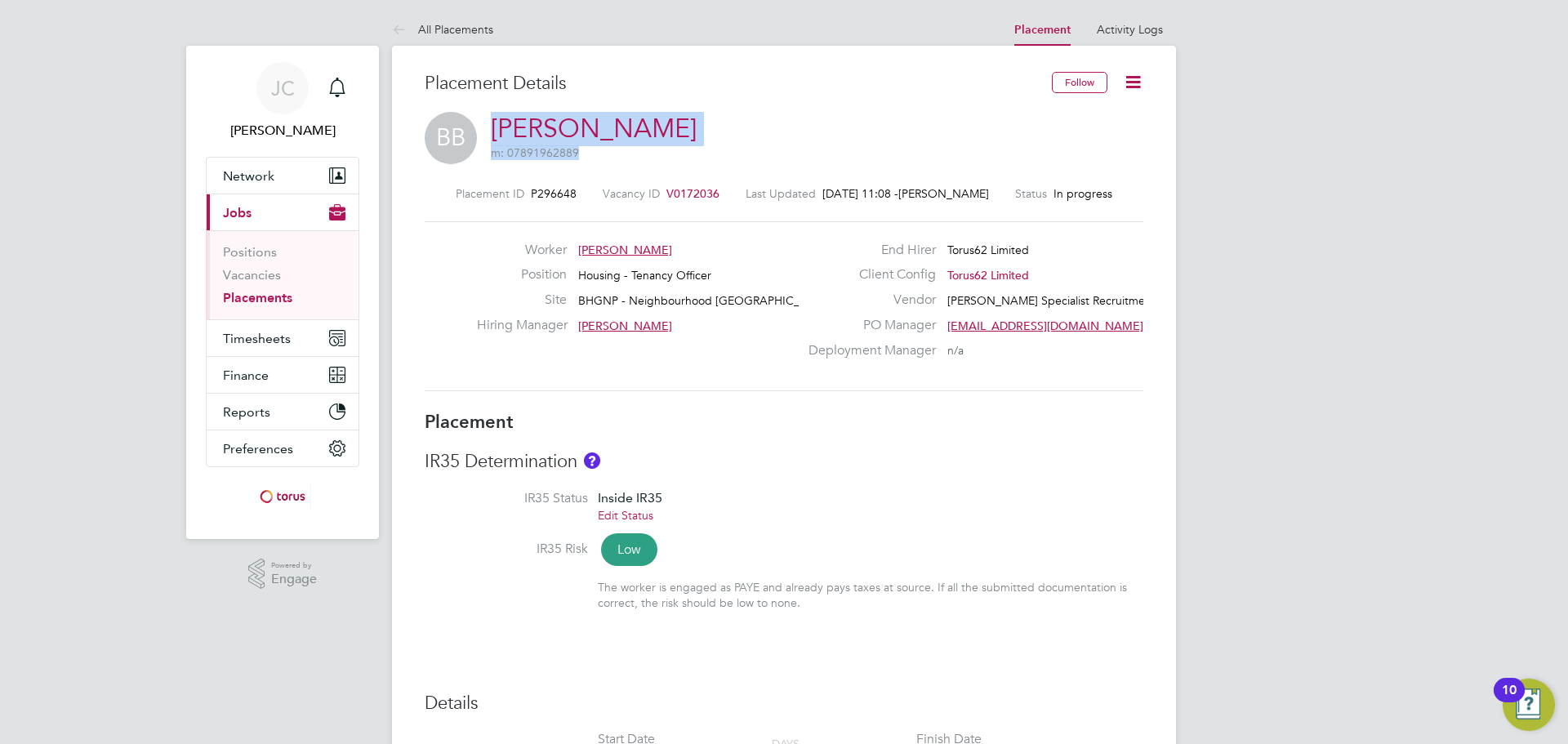
copy h2 "[PERSON_NAME] m: 07891962889"
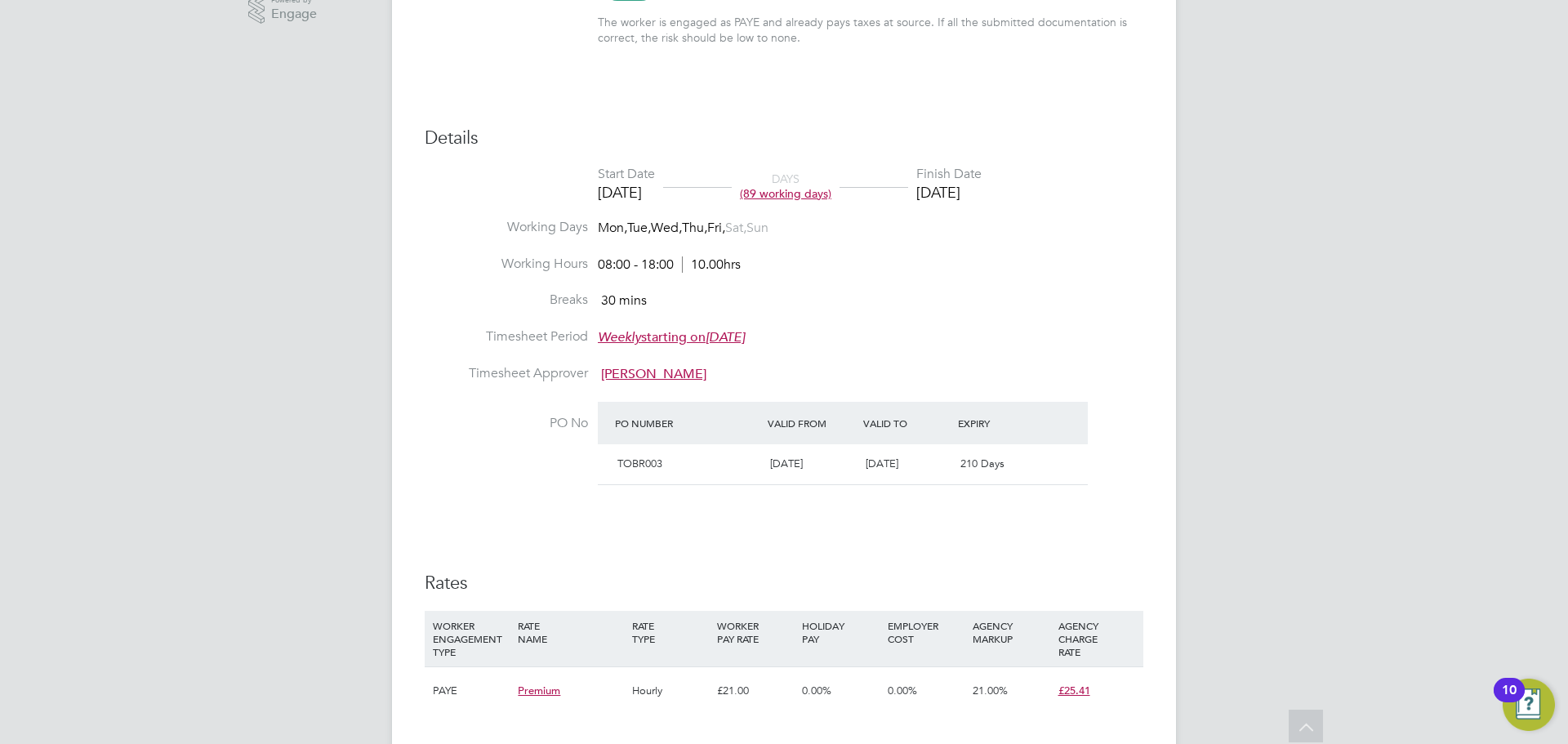
scroll to position [817, 0]
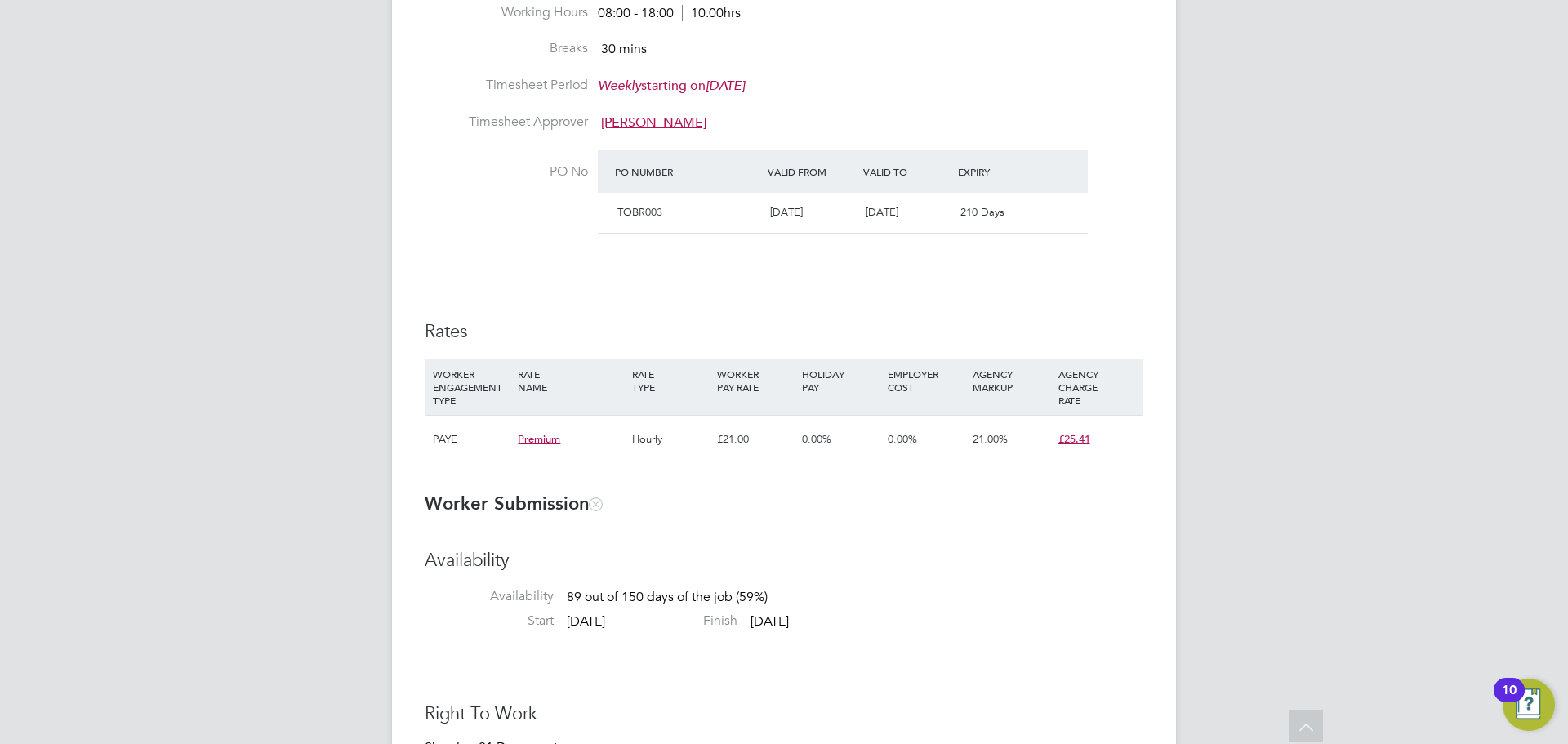
click at [1328, 368] on div "[PERSON_NAME] Notifications Applications: Network Team Members Businesses Sites…" at bounding box center [784, 606] width 1568 height 2846
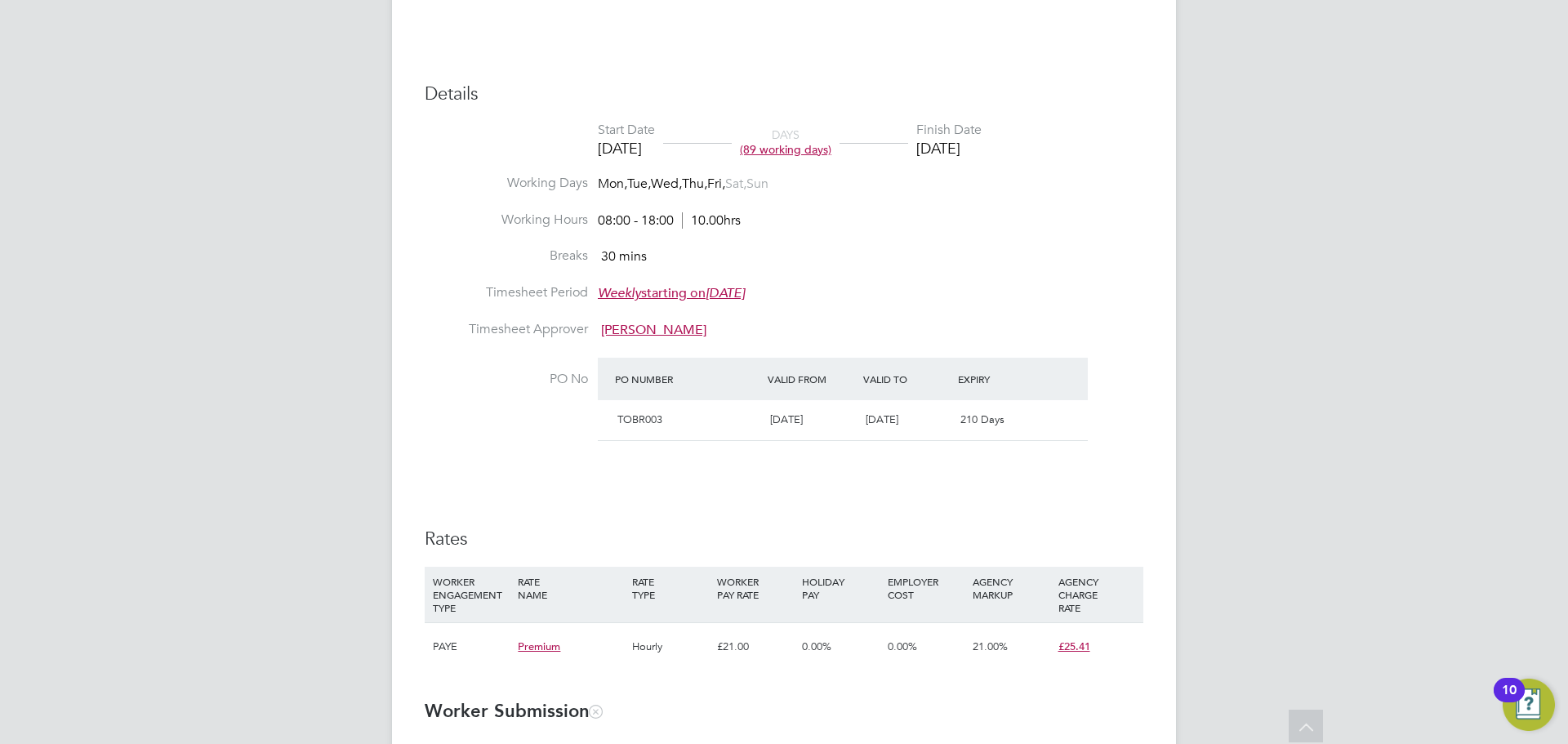
scroll to position [245, 0]
